Goal: Information Seeking & Learning: Learn about a topic

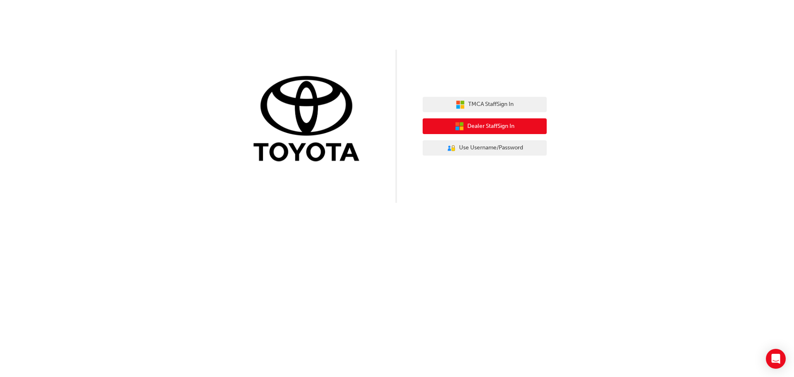
click at [490, 123] on span "Dealer Staff Sign In" at bounding box center [490, 127] width 47 height 10
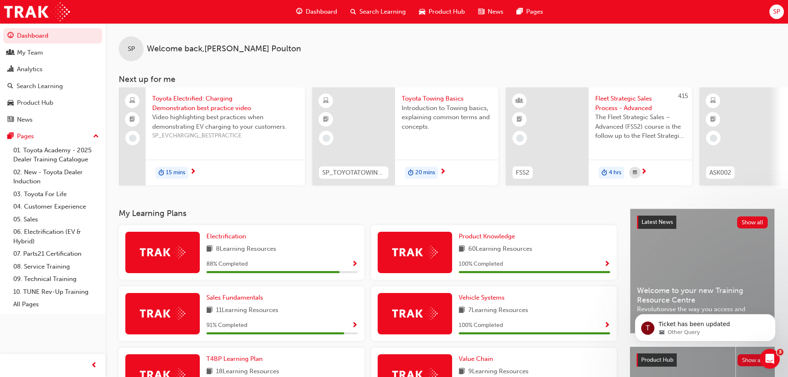
click at [389, 11] on span "Search Learning" at bounding box center [382, 12] width 46 height 10
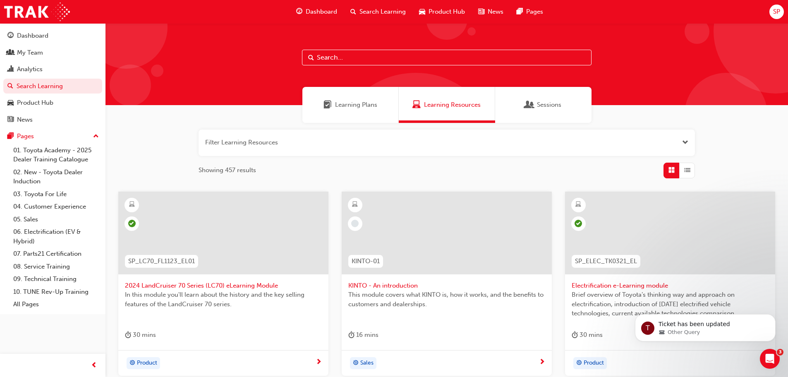
click at [341, 57] on input "text" at bounding box center [446, 58] width 289 height 16
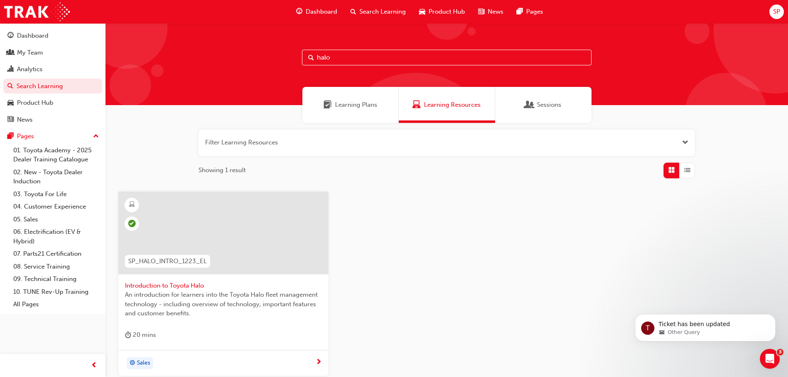
type input "halo"
click at [165, 285] on span "Introduction to Toyota Halo" at bounding box center [223, 286] width 197 height 10
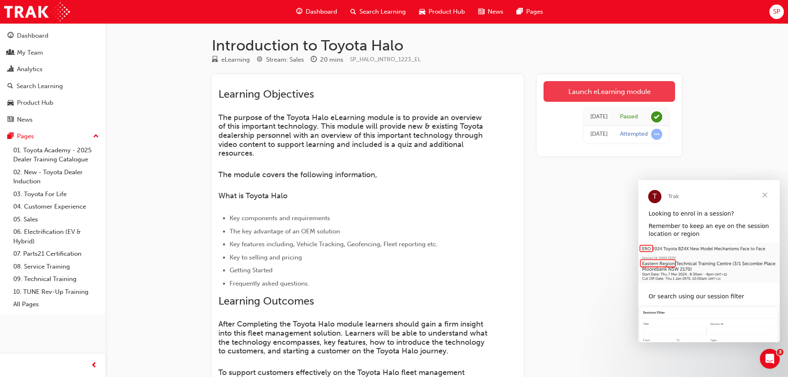
click at [596, 93] on link "Launch eLearning module" at bounding box center [608, 91] width 131 height 21
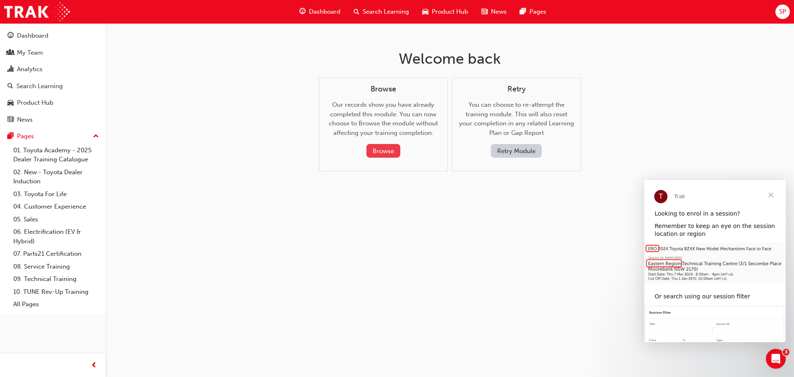
click at [379, 152] on button "Browse" at bounding box center [383, 151] width 34 height 14
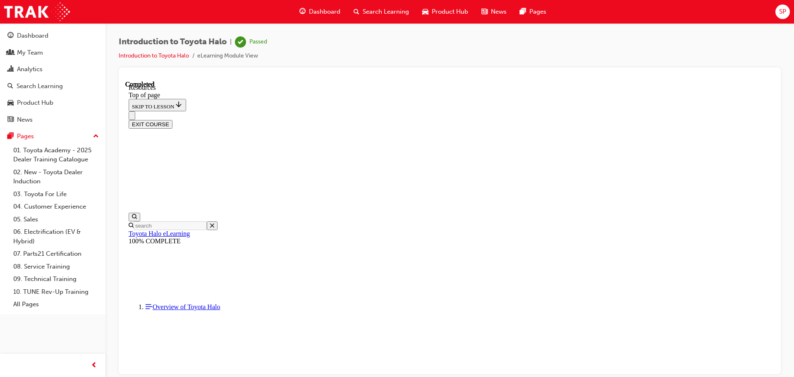
scroll to position [446, 0]
